Goal: Find specific page/section: Find specific page/section

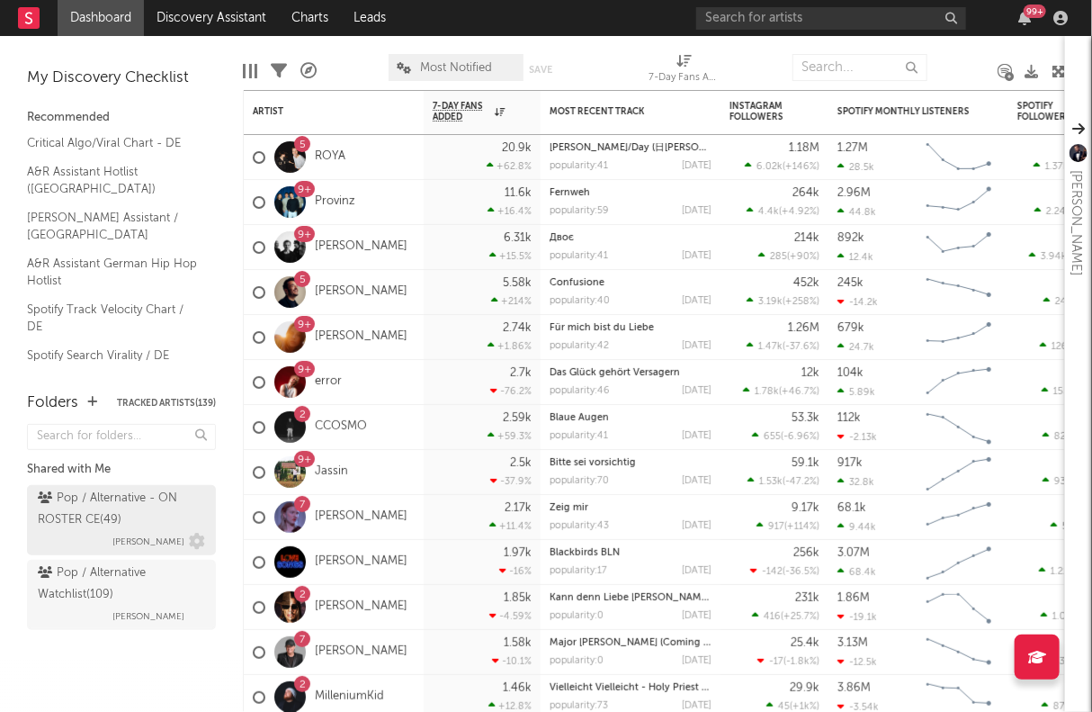
click at [95, 497] on div "Pop / Alternative - ON ROSTER CE ( 49 )" at bounding box center [119, 509] width 163 height 43
